Goal: Information Seeking & Learning: Learn about a topic

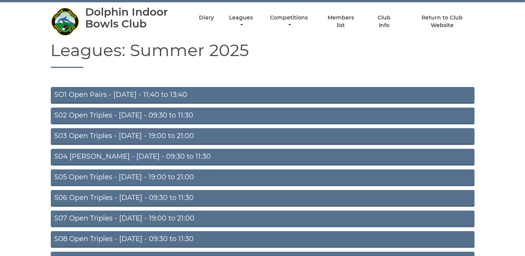
scroll to position [34, 0]
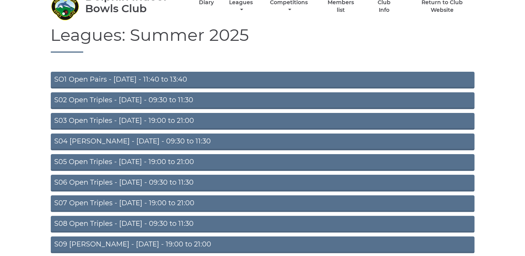
click at [171, 160] on link "S05 Open Triples - Wednesday - 19:00 to 21:00" at bounding box center [263, 162] width 424 height 17
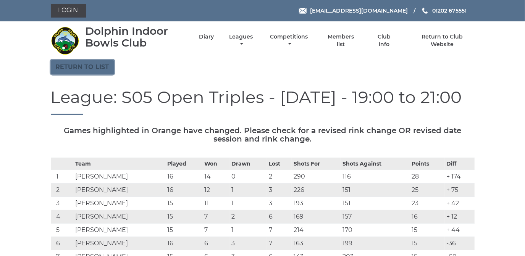
click at [83, 70] on link "Return to list" at bounding box center [82, 67] width 63 height 15
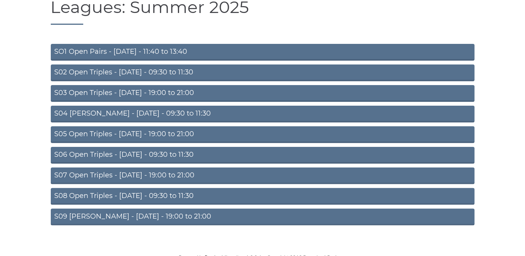
scroll to position [66, 0]
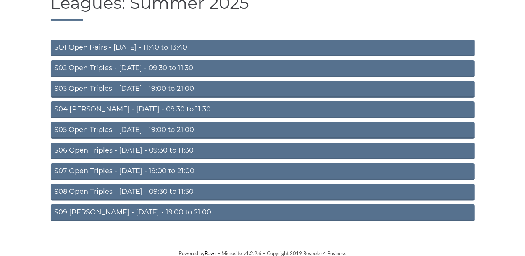
click at [154, 209] on link "S09 Aussie Pairs - Friday - 19:00 to 21:00" at bounding box center [263, 213] width 424 height 17
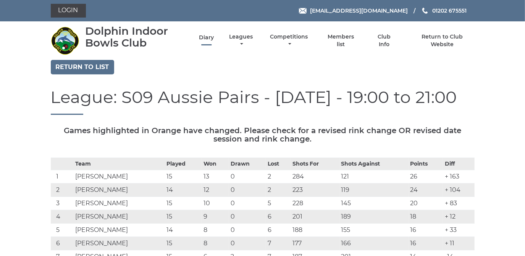
click at [207, 37] on link "Diary" at bounding box center [206, 37] width 15 height 7
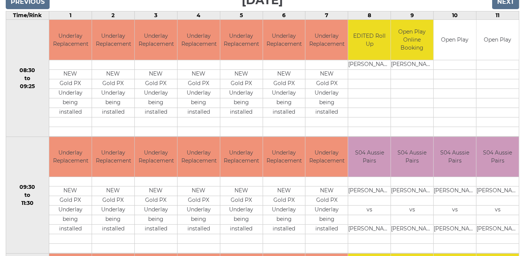
scroll to position [34, 0]
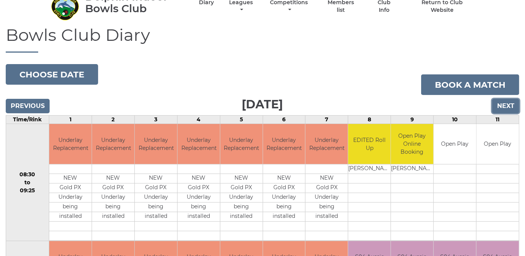
click at [503, 103] on input "Next" at bounding box center [505, 106] width 27 height 15
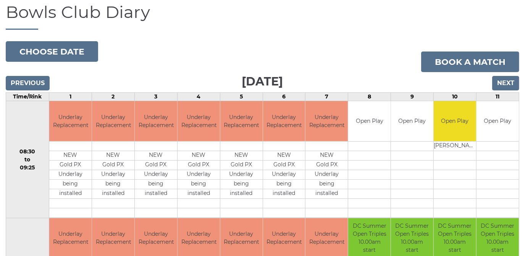
scroll to position [41, 0]
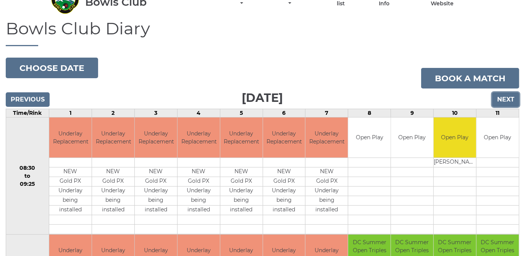
click at [505, 98] on input "Next" at bounding box center [505, 99] width 27 height 15
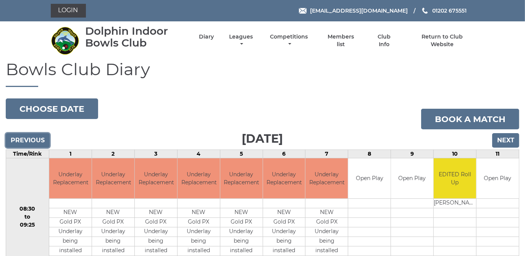
click at [24, 139] on input "Previous" at bounding box center [28, 140] width 44 height 15
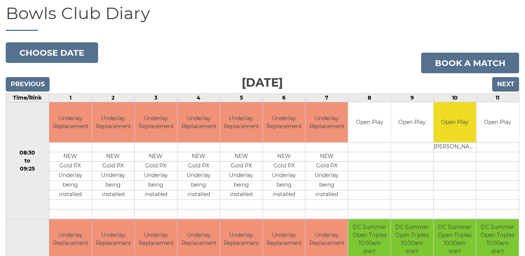
scroll to position [41, 0]
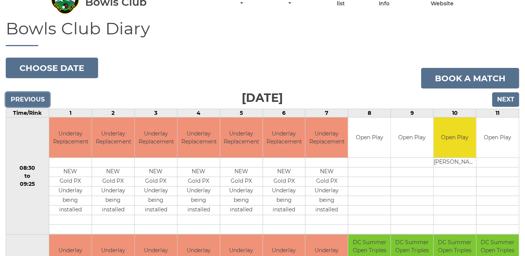
click at [32, 99] on input "Previous" at bounding box center [28, 99] width 44 height 15
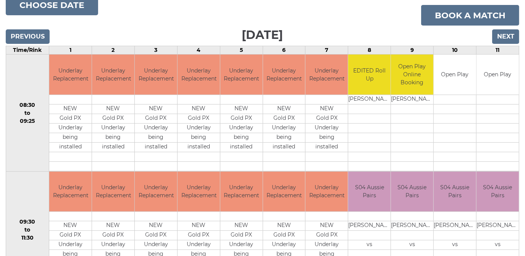
scroll to position [69, 0]
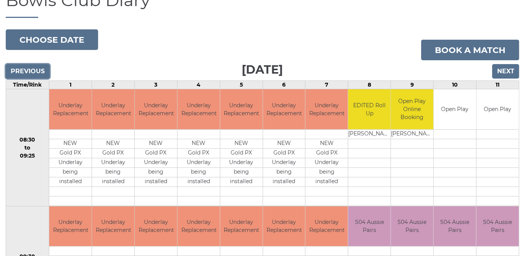
click at [20, 71] on input "Previous" at bounding box center [28, 71] width 44 height 15
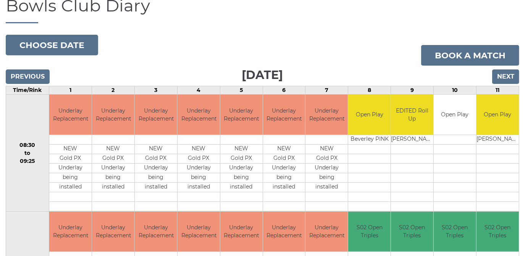
scroll to position [34, 0]
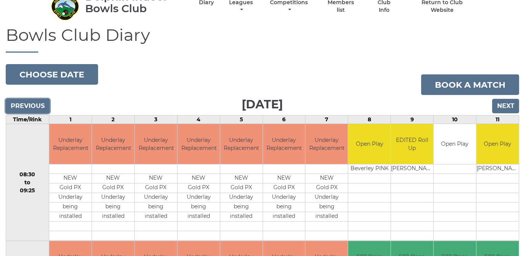
click at [27, 104] on input "Previous" at bounding box center [28, 106] width 44 height 15
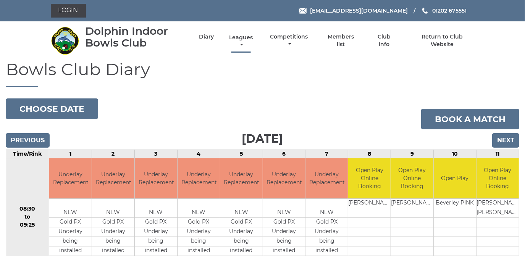
click at [237, 37] on link "Leagues" at bounding box center [241, 41] width 28 height 15
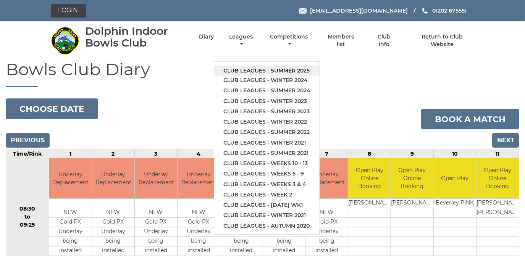
click at [235, 71] on link "Club leagues - Summer 2025" at bounding box center [266, 71] width 105 height 10
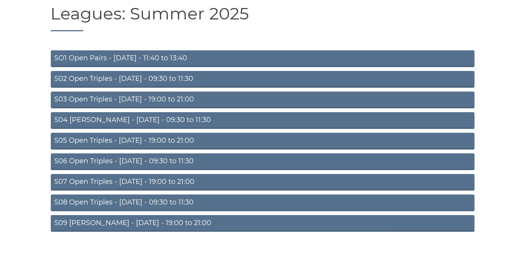
scroll to position [66, 0]
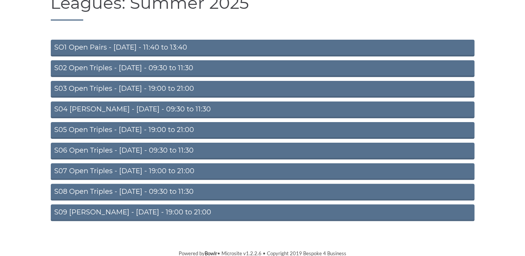
click at [158, 126] on link "S05 Open Triples - [DATE] - 19:00 to 21:00" at bounding box center [263, 130] width 424 height 17
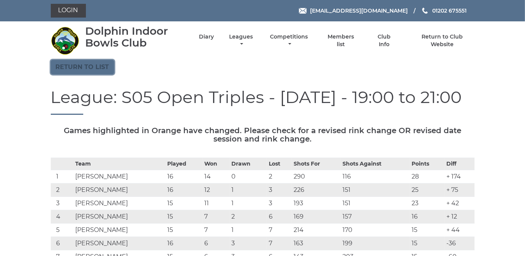
click at [98, 64] on link "Return to list" at bounding box center [82, 67] width 63 height 15
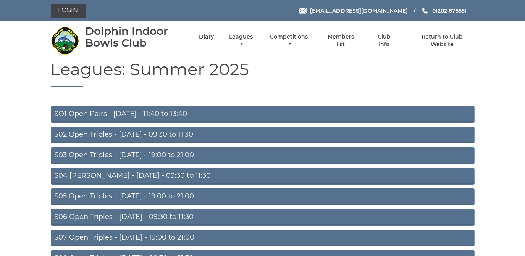
click at [161, 152] on link "S03 Open Triples - Tuesday - 19:00 to 21:00" at bounding box center [263, 155] width 424 height 17
